Goal: Find specific page/section: Find specific page/section

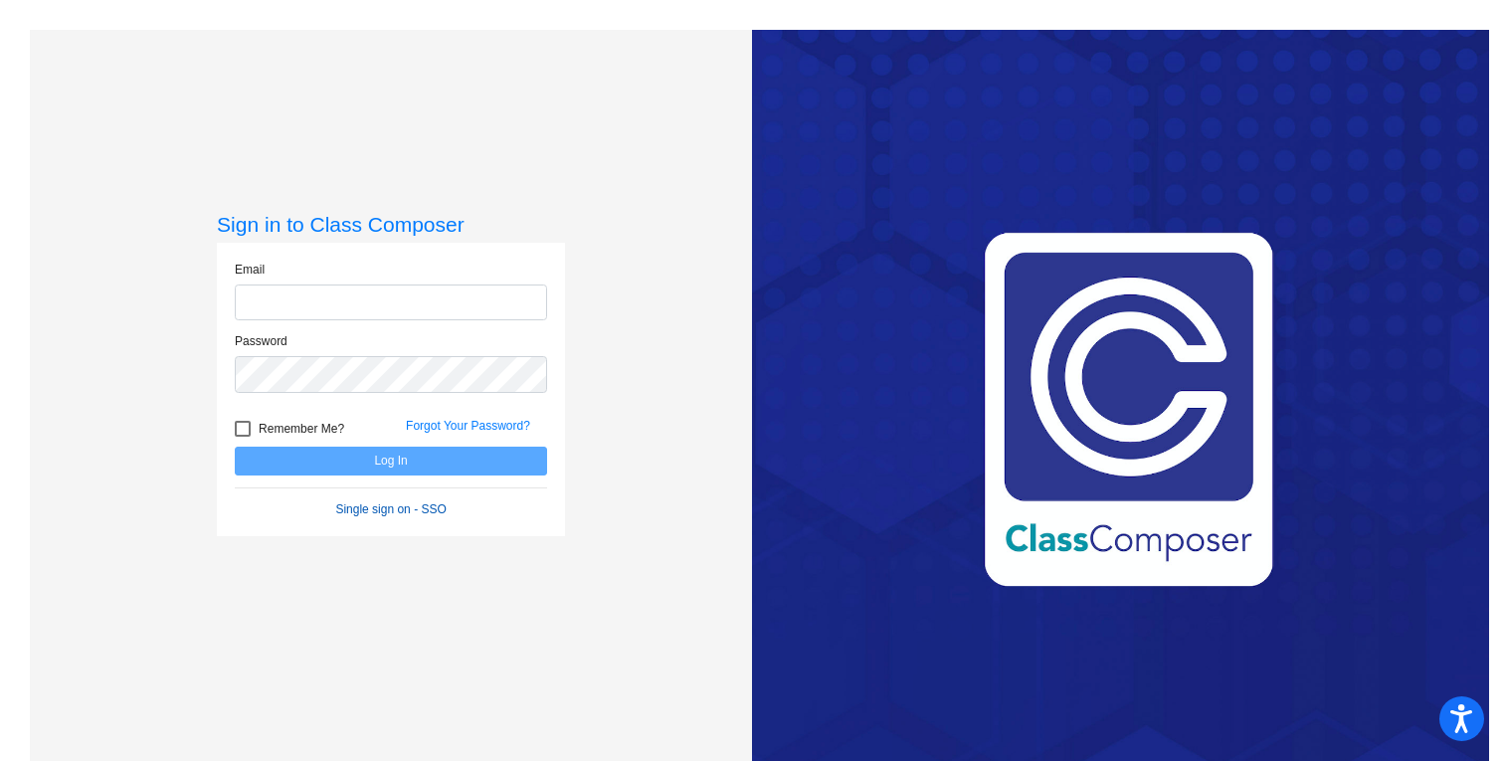
click at [338, 508] on form "Email Password Remember Me? Forgot Your Password? Log In Single sign on - SSO" at bounding box center [391, 390] width 312 height 258
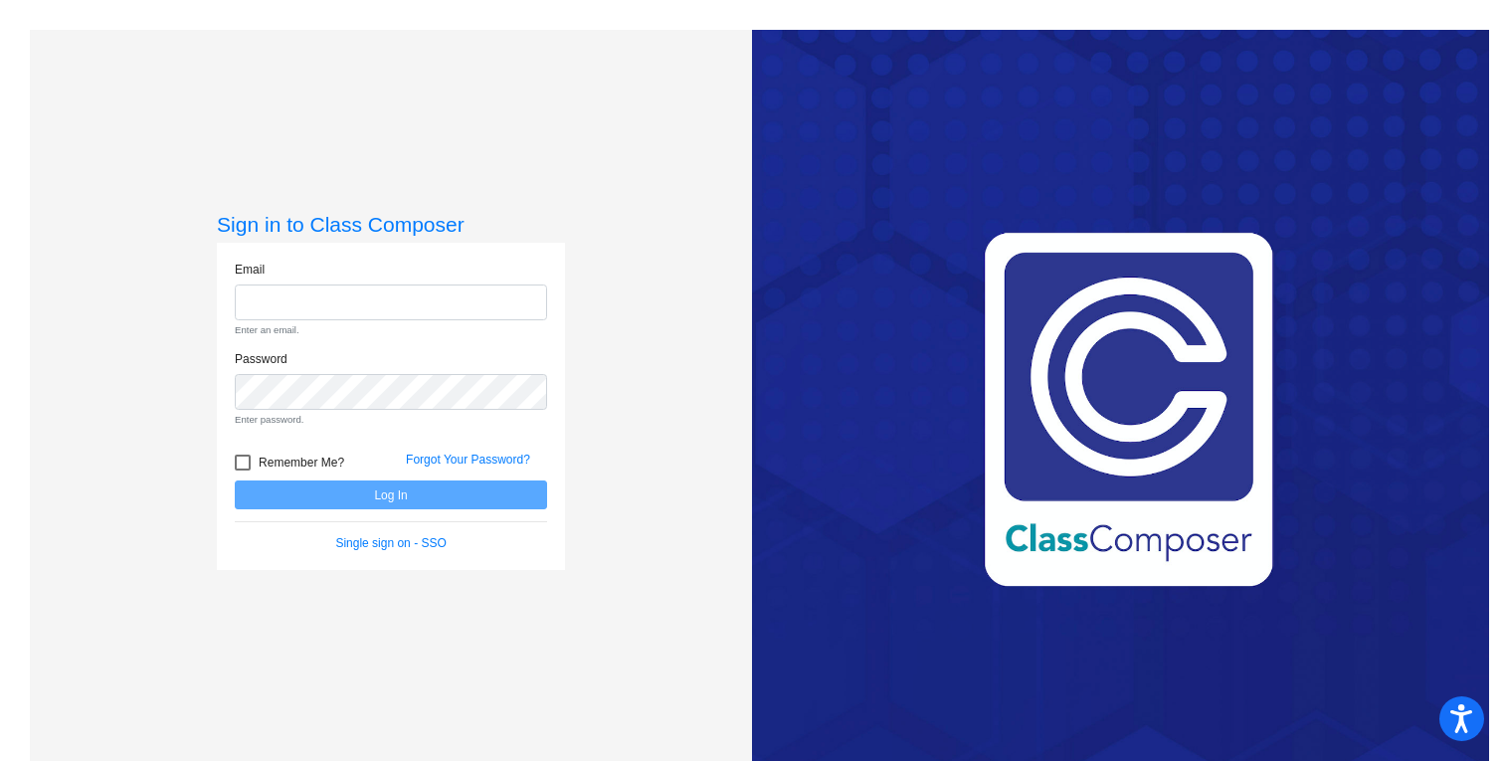
scroll to position [30, 0]
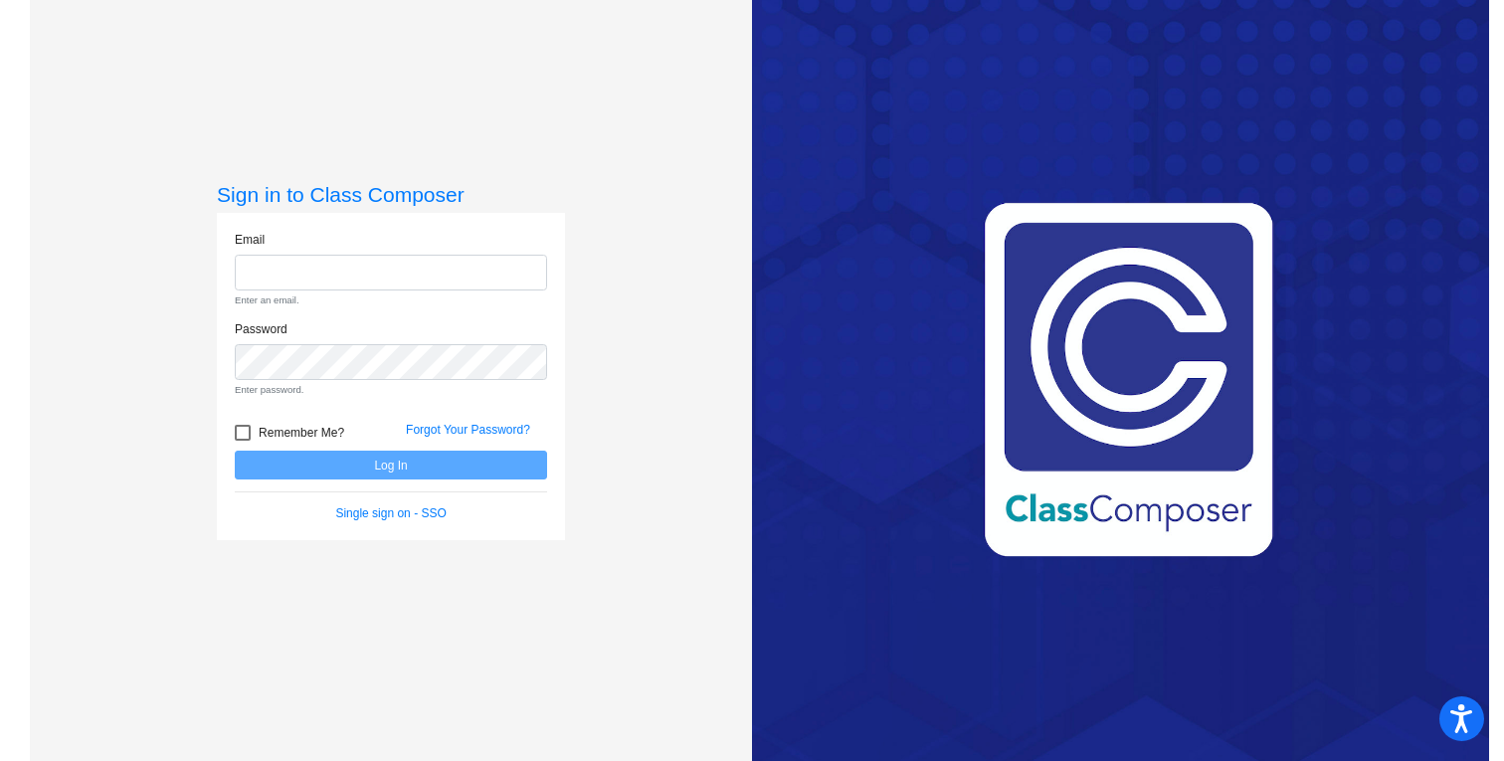
click at [391, 525] on div "Email Enter an email. Password Enter password. Remember Me? Forgot Your Passwor…" at bounding box center [391, 377] width 348 height 328
click at [390, 510] on link "Single sign on - SSO" at bounding box center [390, 513] width 110 height 14
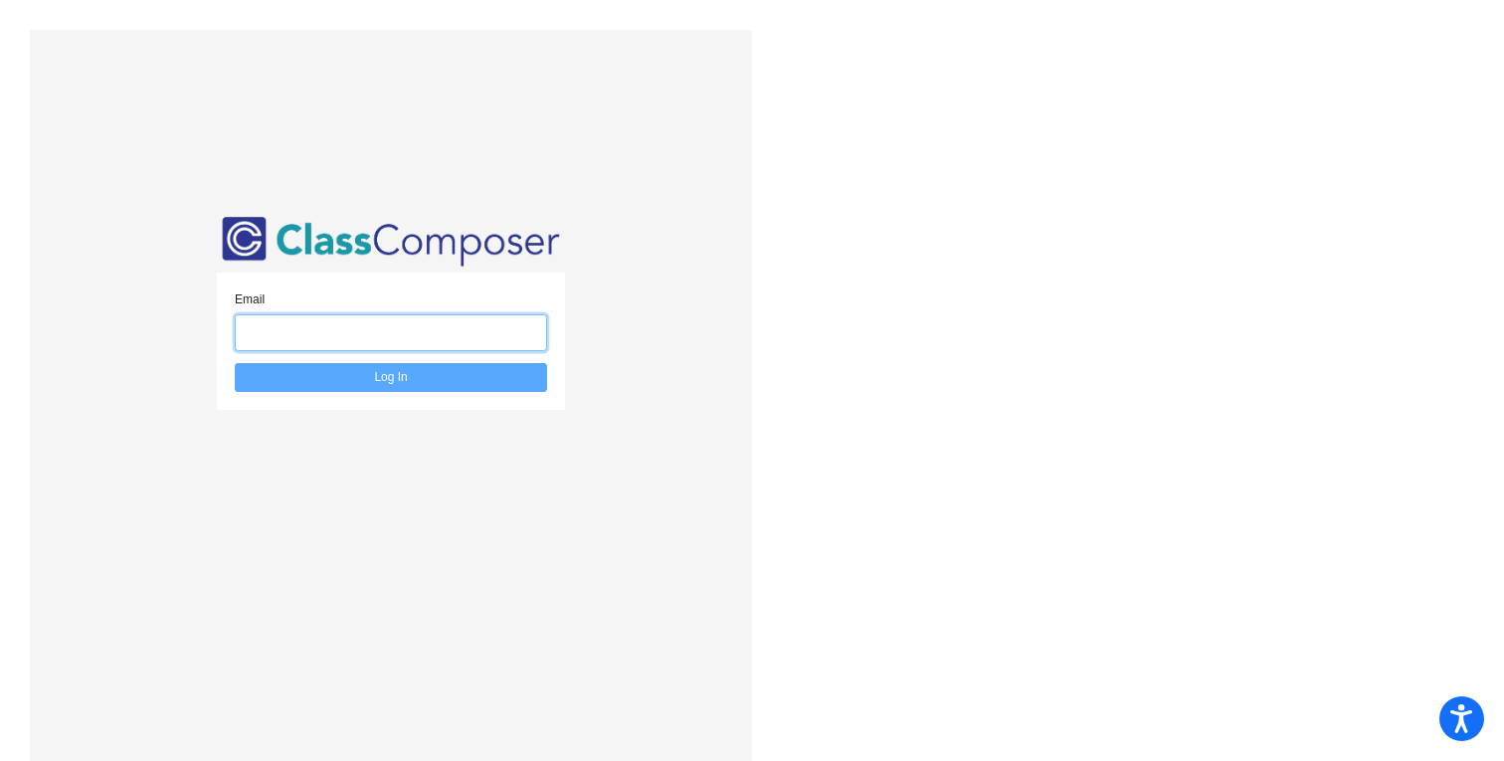
click at [421, 332] on input "email" at bounding box center [391, 332] width 312 height 37
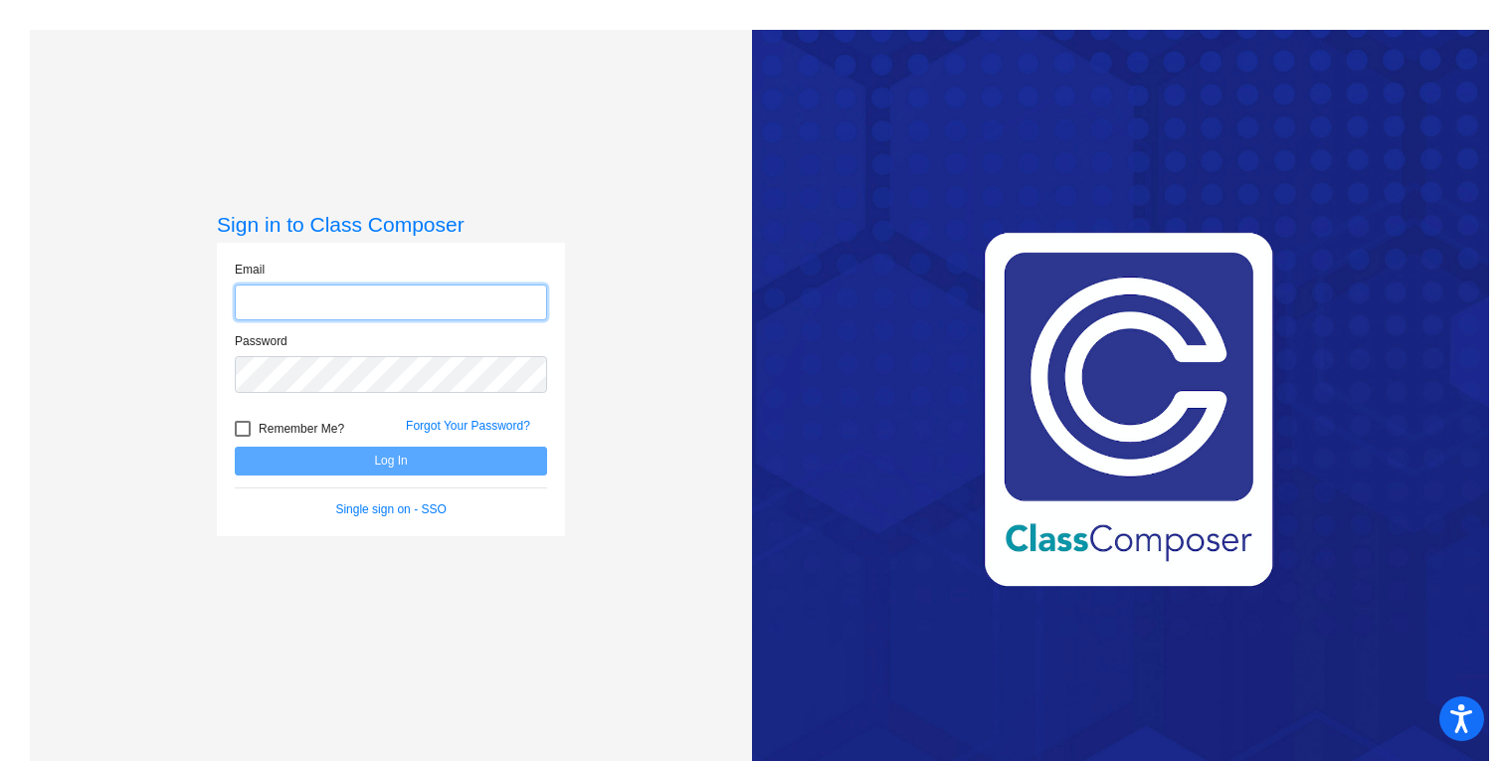
click at [327, 300] on input "email" at bounding box center [391, 302] width 312 height 37
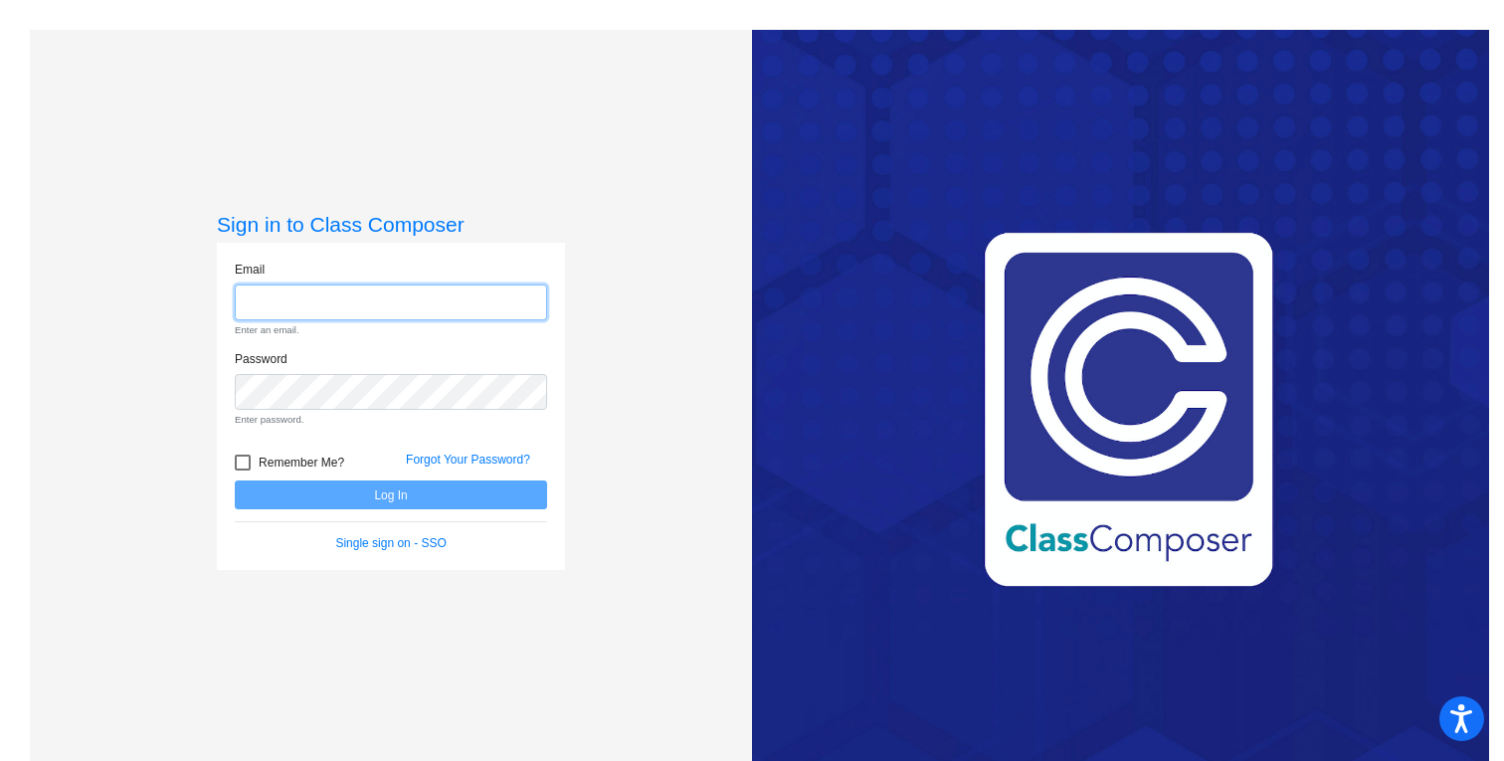
type input "[PERSON_NAME][EMAIL_ADDRESS][PERSON_NAME][DOMAIN_NAME]"
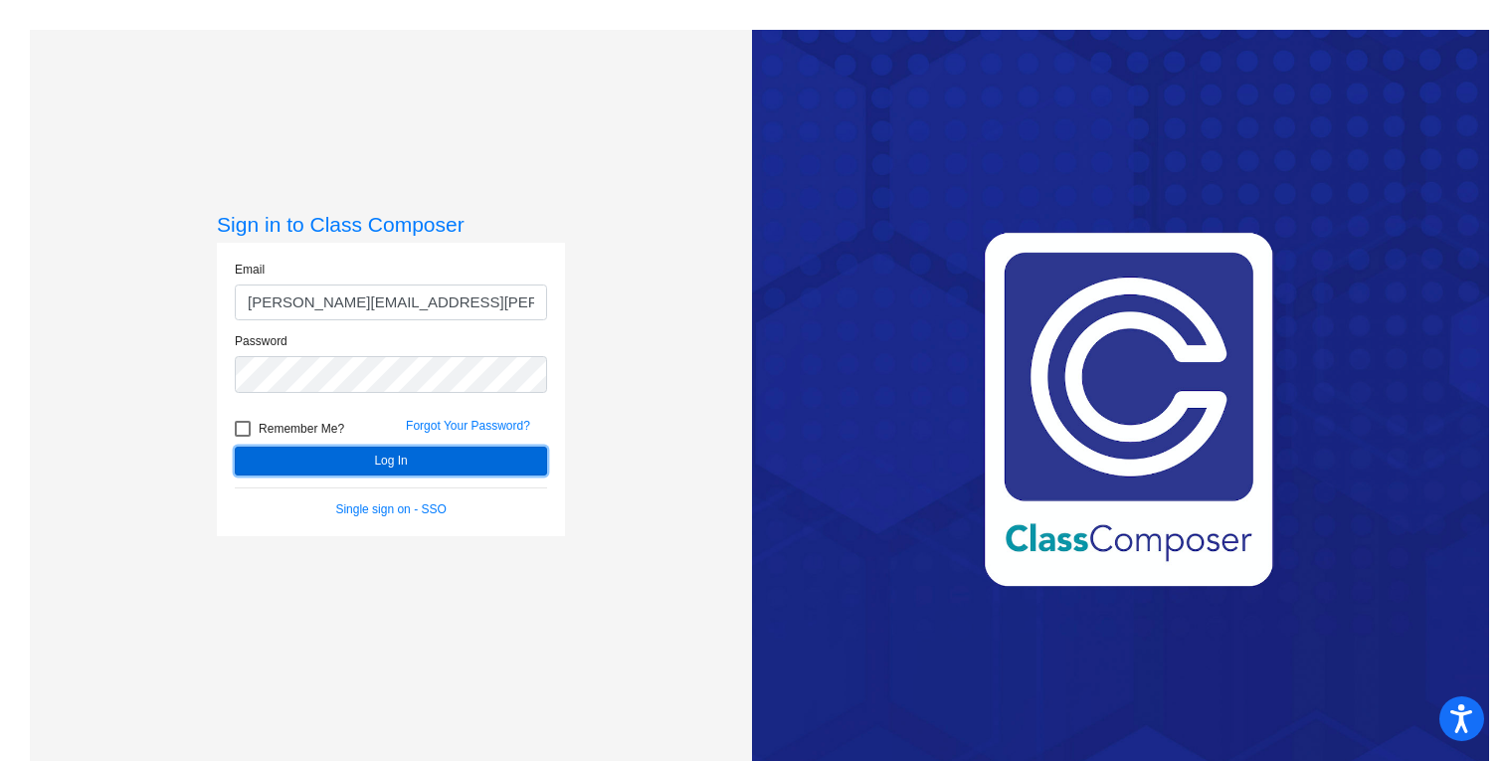
click at [344, 456] on button "Log In" at bounding box center [391, 461] width 312 height 29
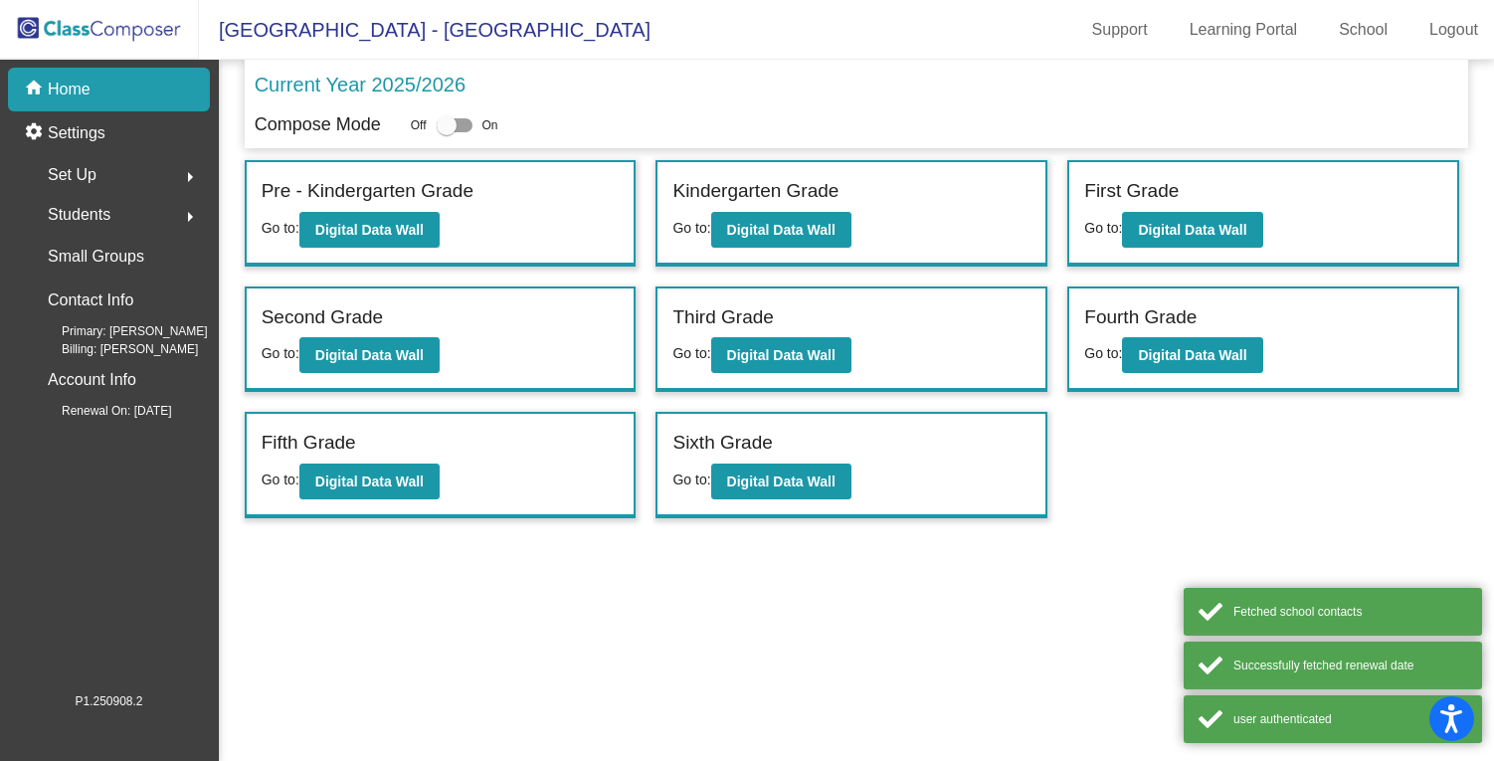
click at [951, 105] on div "Current Year 2025/2026" at bounding box center [857, 91] width 1204 height 42
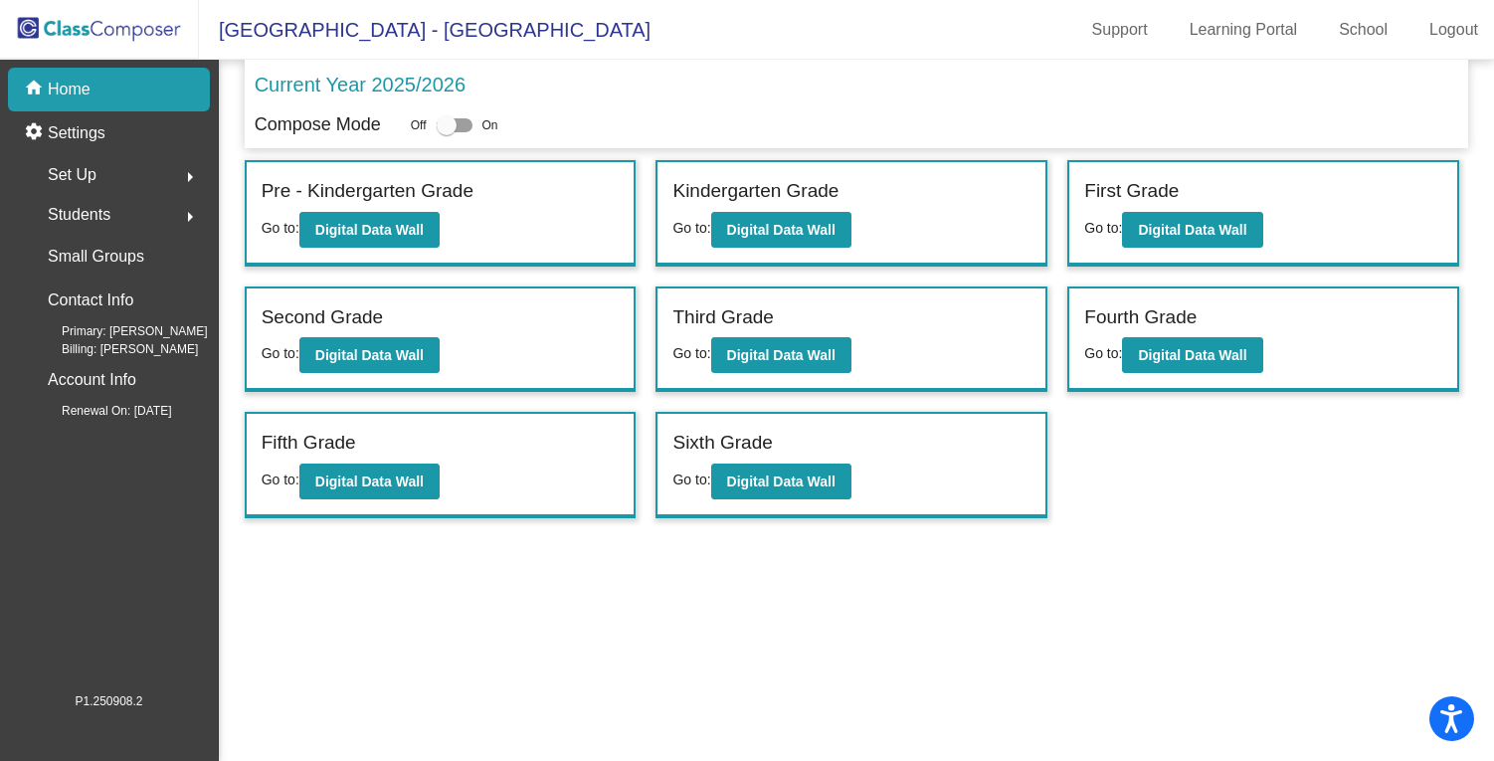
click at [951, 105] on div "Current Year 2025/2026" at bounding box center [857, 91] width 1204 height 42
click at [1303, 199] on div "First Grade" at bounding box center [1263, 194] width 358 height 35
click at [1287, 210] on div "First Grade" at bounding box center [1263, 194] width 358 height 35
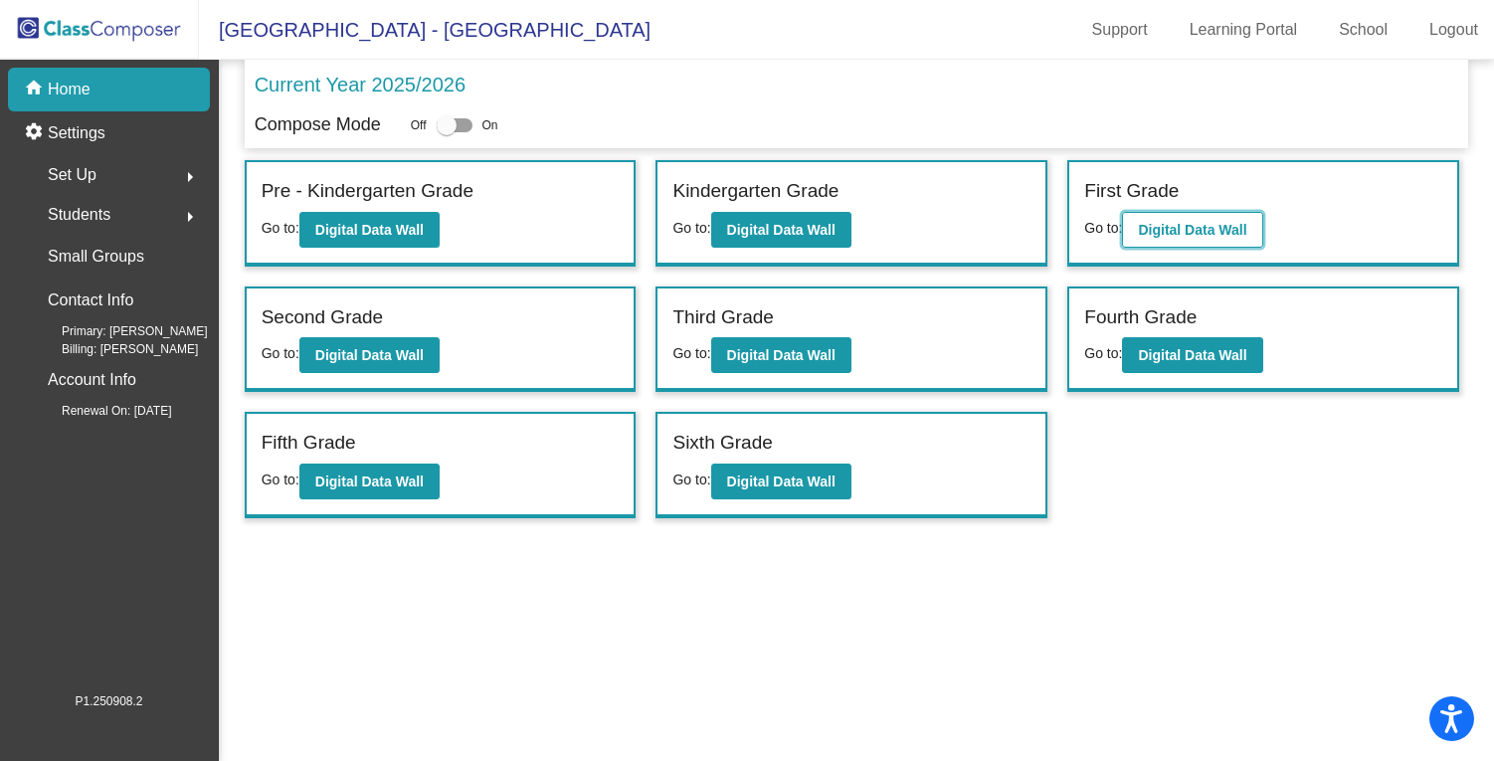
click at [1220, 235] on b "Digital Data Wall" at bounding box center [1192, 230] width 108 height 16
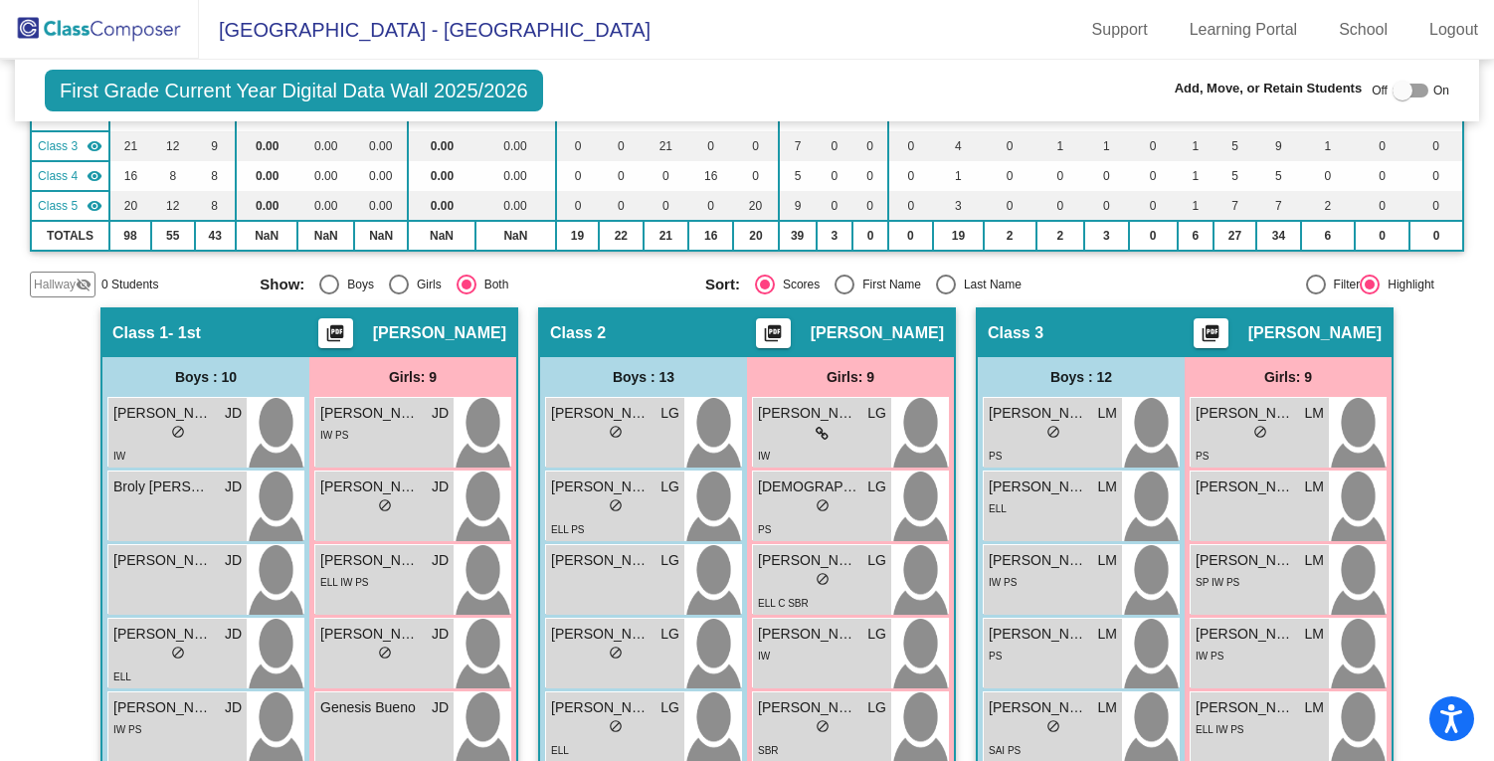
scroll to position [276, 0]
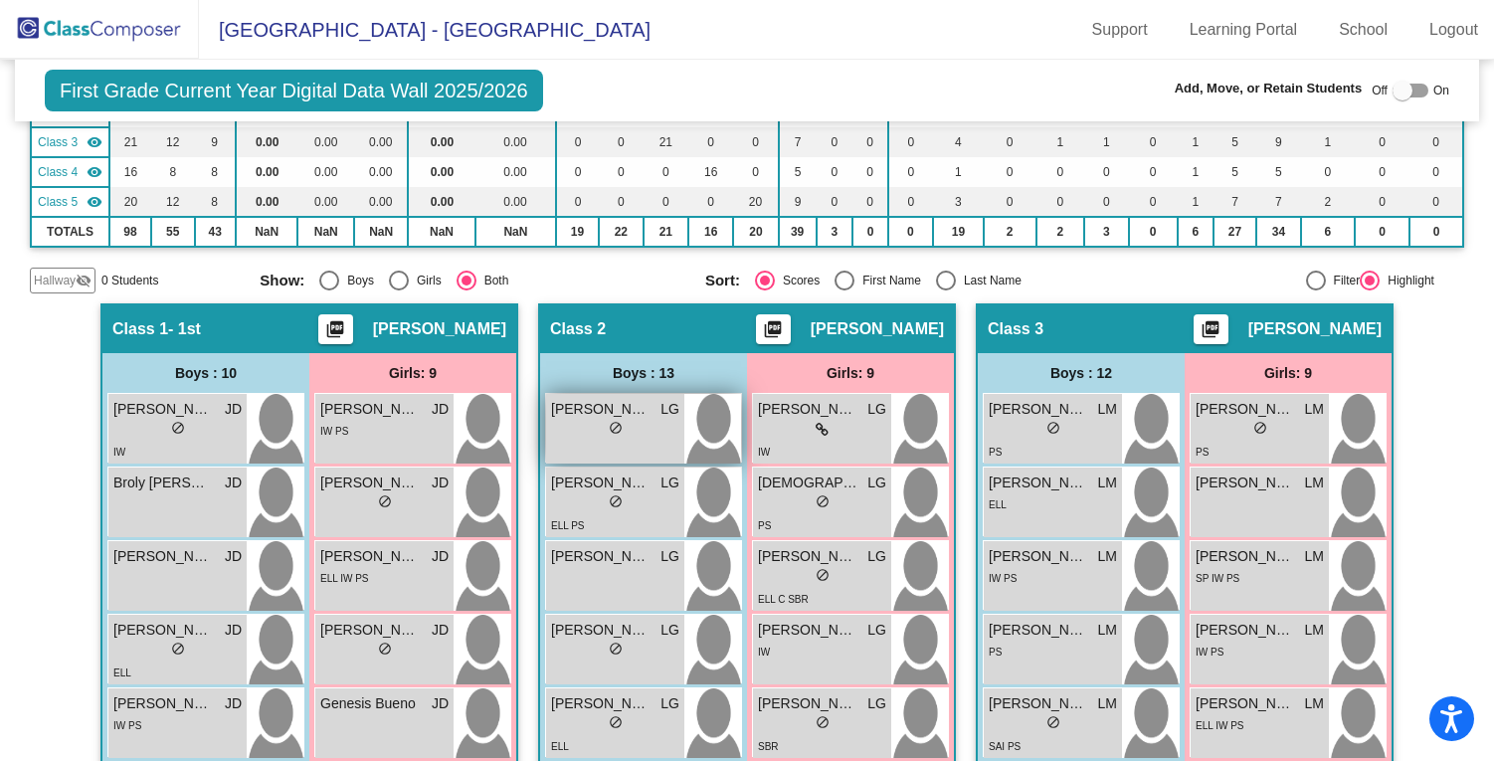
click at [577, 446] on div "[PERSON_NAME] LG lock do_not_disturb_alt" at bounding box center [615, 429] width 138 height 70
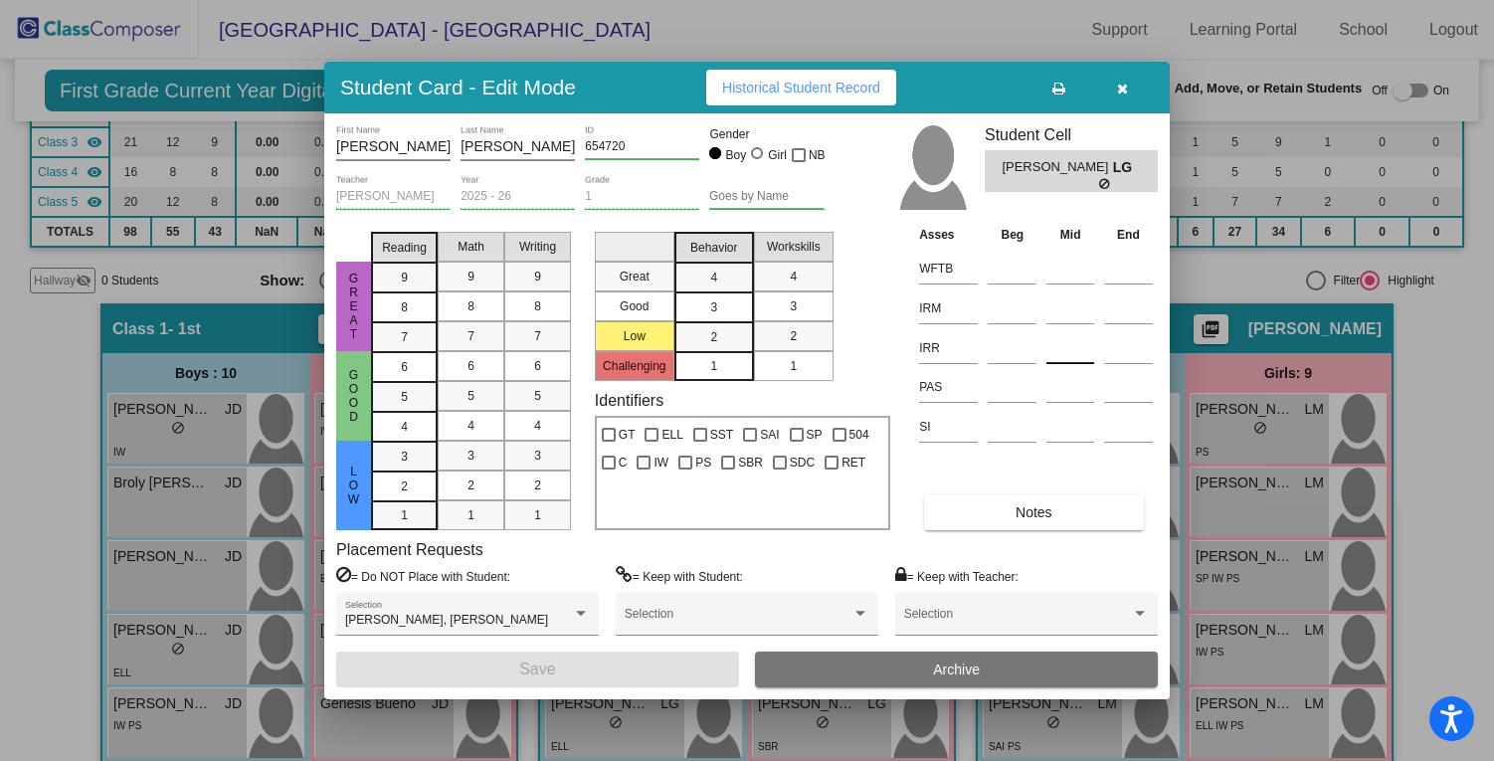
scroll to position [0, 0]
click at [1127, 83] on icon "button" at bounding box center [1122, 89] width 11 height 14
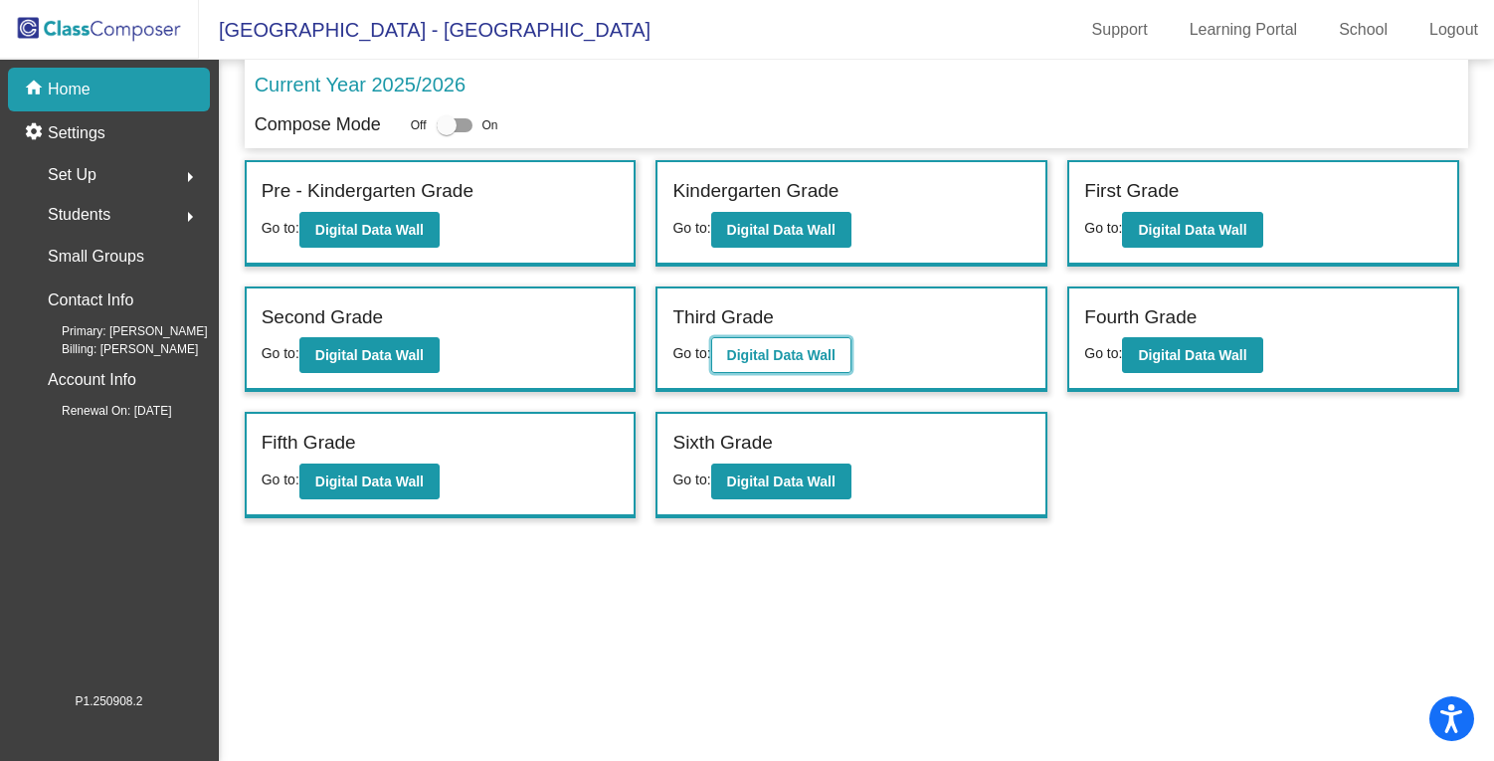
click at [832, 366] on button "Digital Data Wall" at bounding box center [781, 355] width 140 height 36
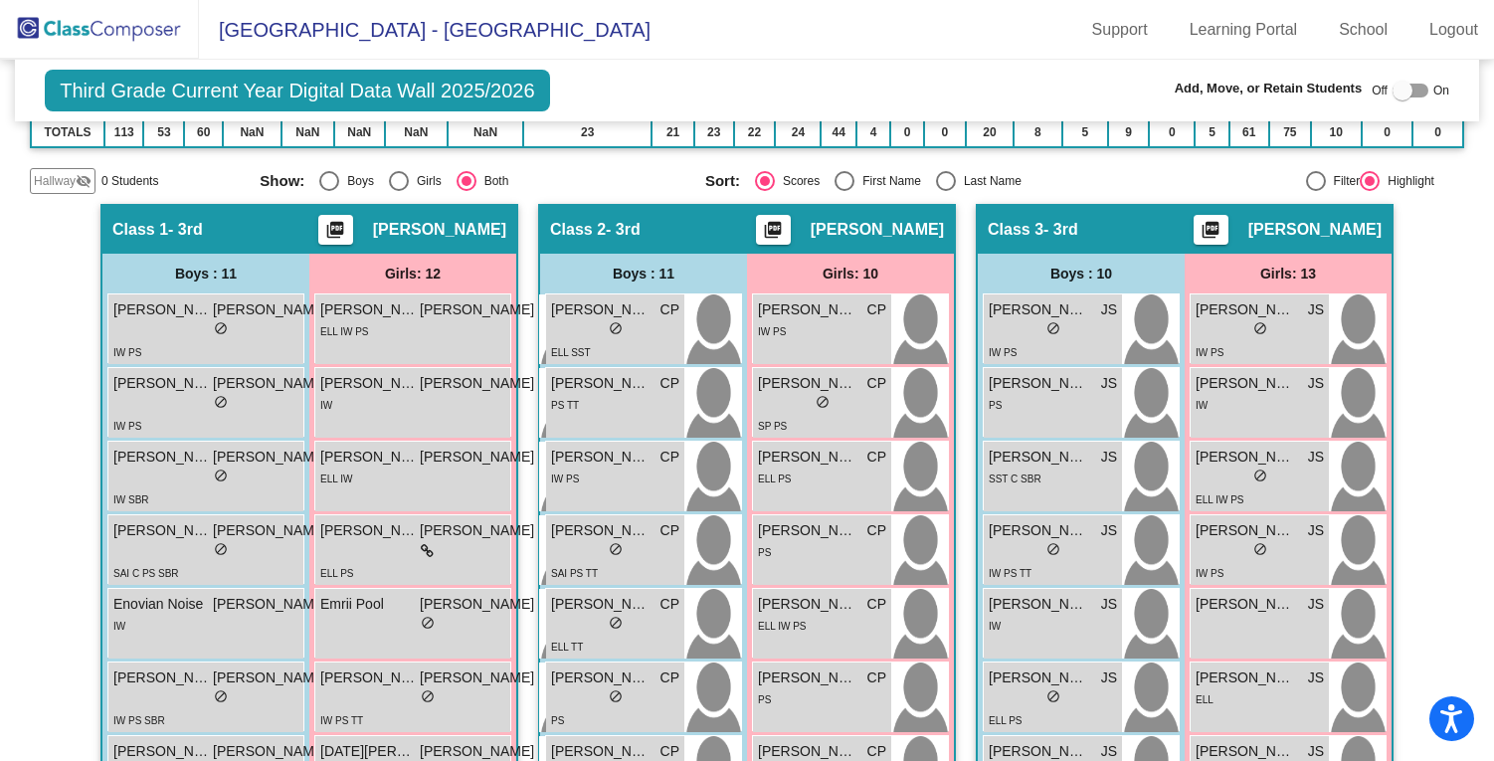
scroll to position [393, 0]
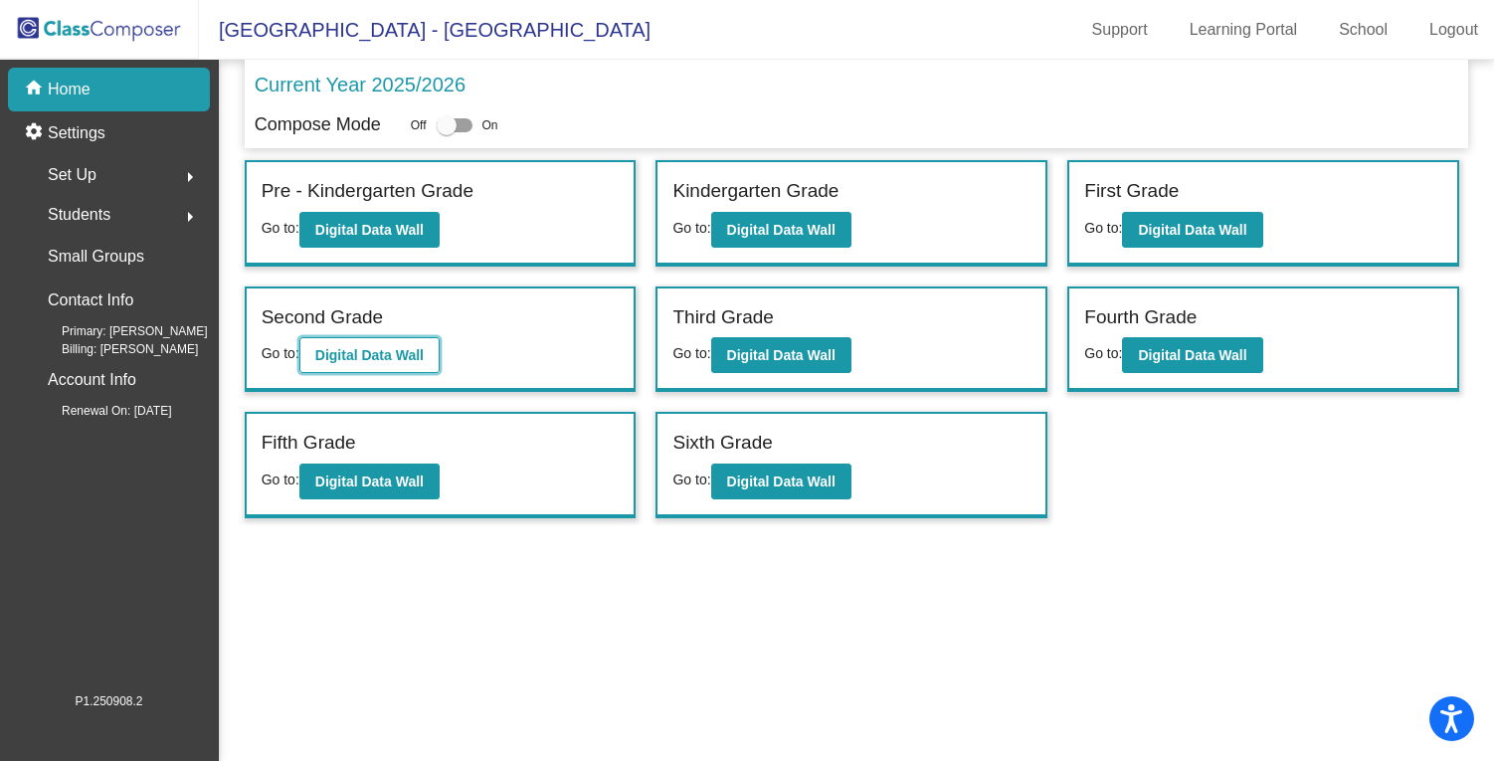
click at [380, 347] on b "Digital Data Wall" at bounding box center [369, 355] width 108 height 16
click at [367, 348] on b "Digital Data Wall" at bounding box center [369, 355] width 108 height 16
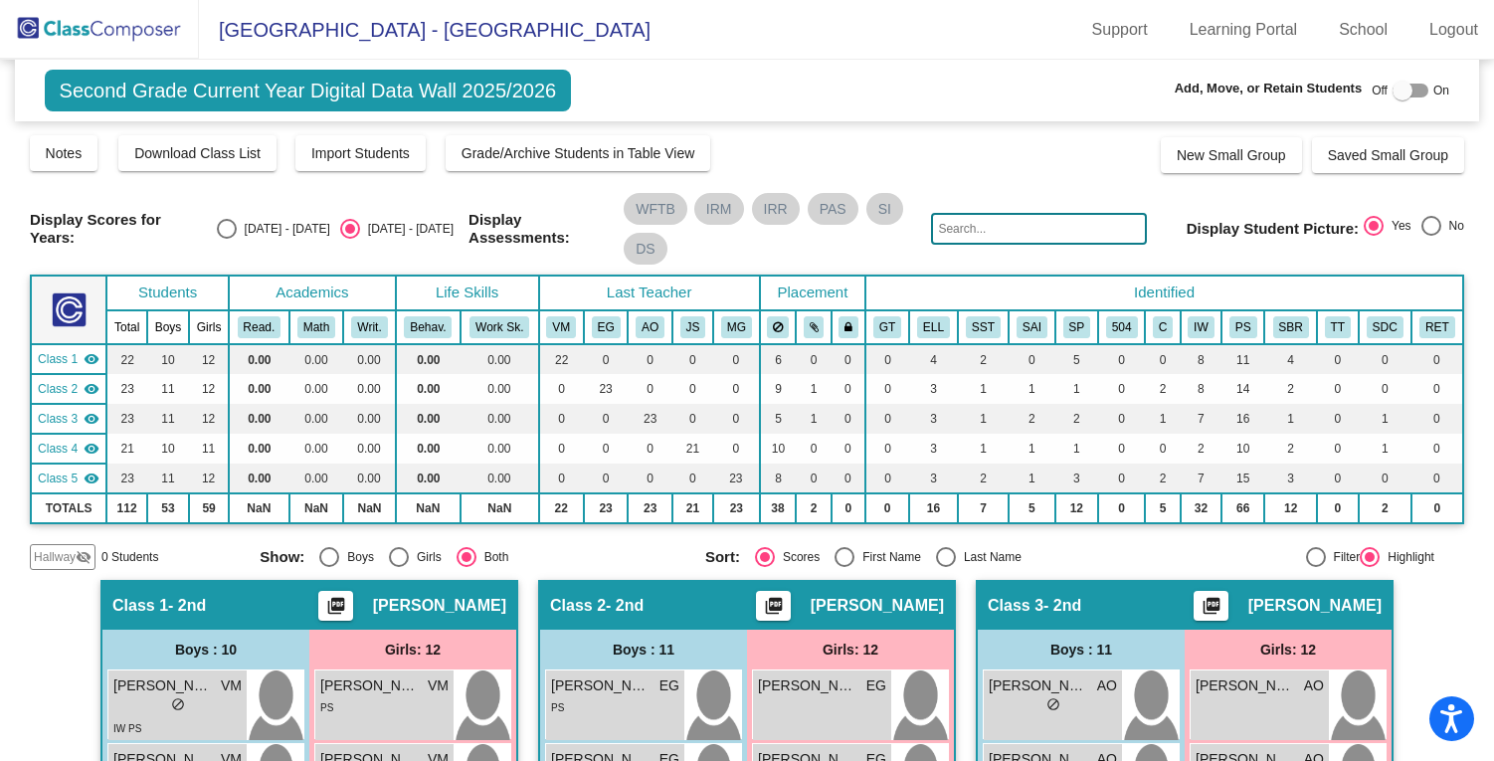
scroll to position [25, 0]
